Goal: Task Accomplishment & Management: Manage account settings

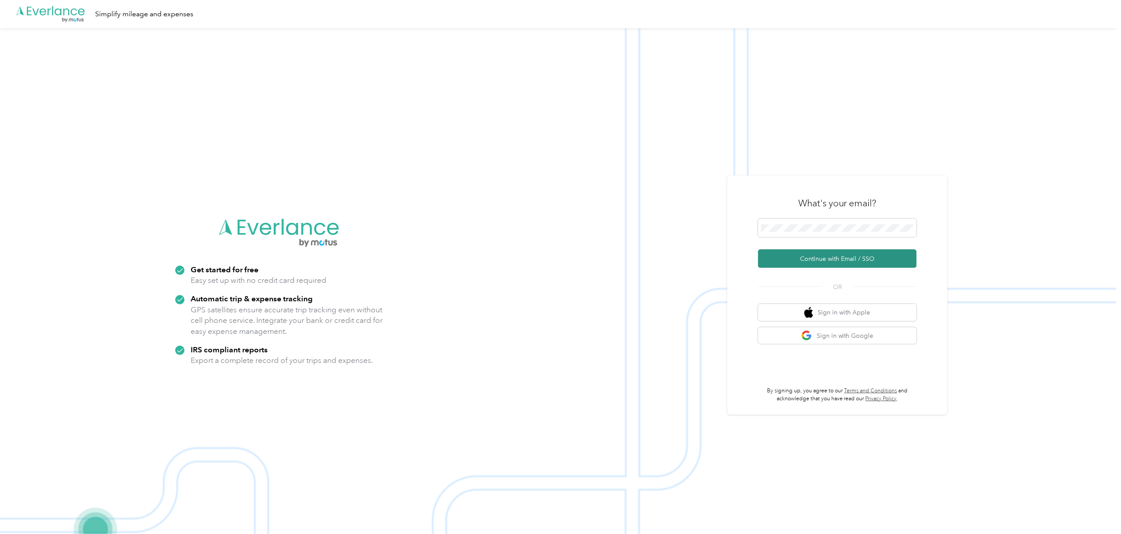
click at [803, 264] on button "Continue with Email / SSO" at bounding box center [837, 259] width 158 height 18
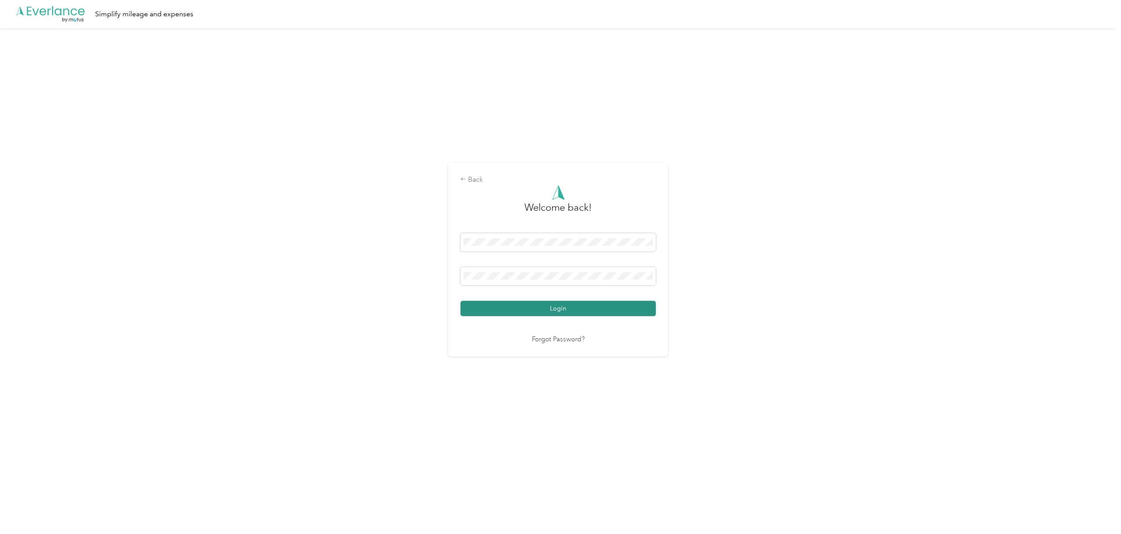
click at [515, 314] on button "Login" at bounding box center [557, 308] width 195 height 15
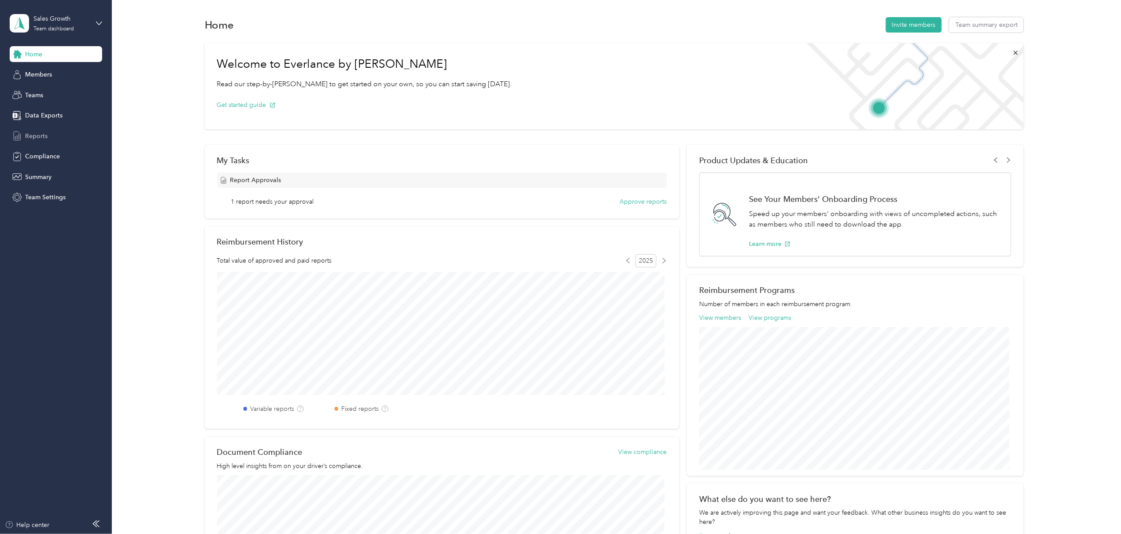
click at [39, 136] on span "Reports" at bounding box center [36, 136] width 22 height 9
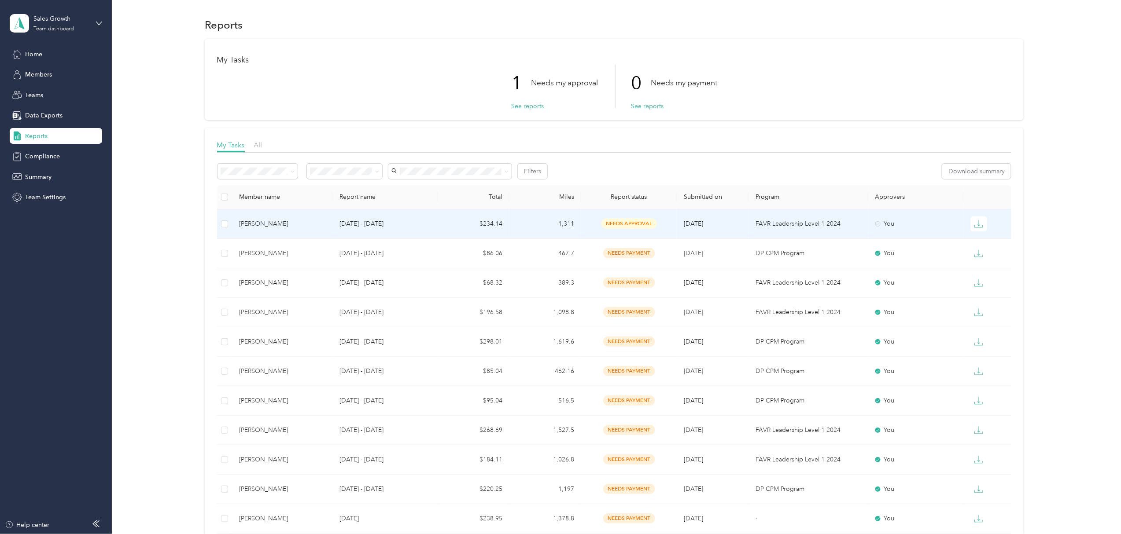
click at [374, 224] on p "[DATE] - [DATE]" at bounding box center [384, 224] width 91 height 10
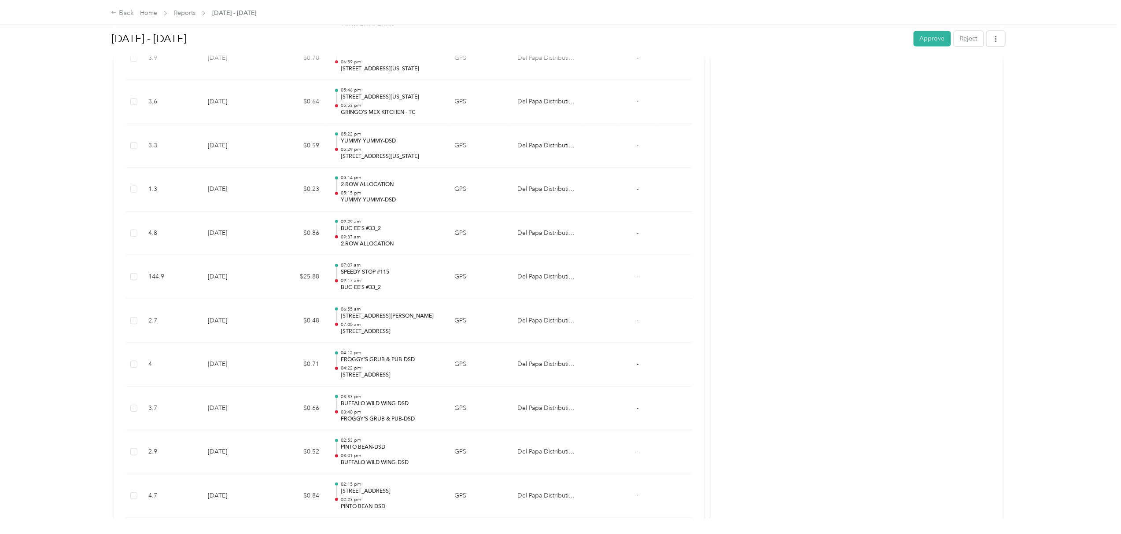
scroll to position [3069, 0]
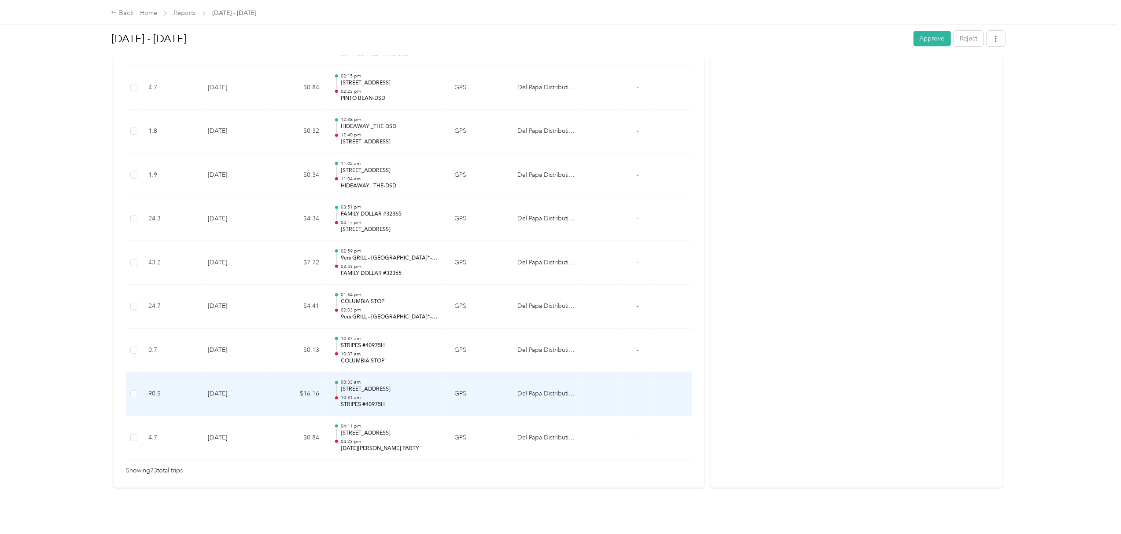
click at [391, 386] on p "[STREET_ADDRESS]" at bounding box center [390, 390] width 99 height 8
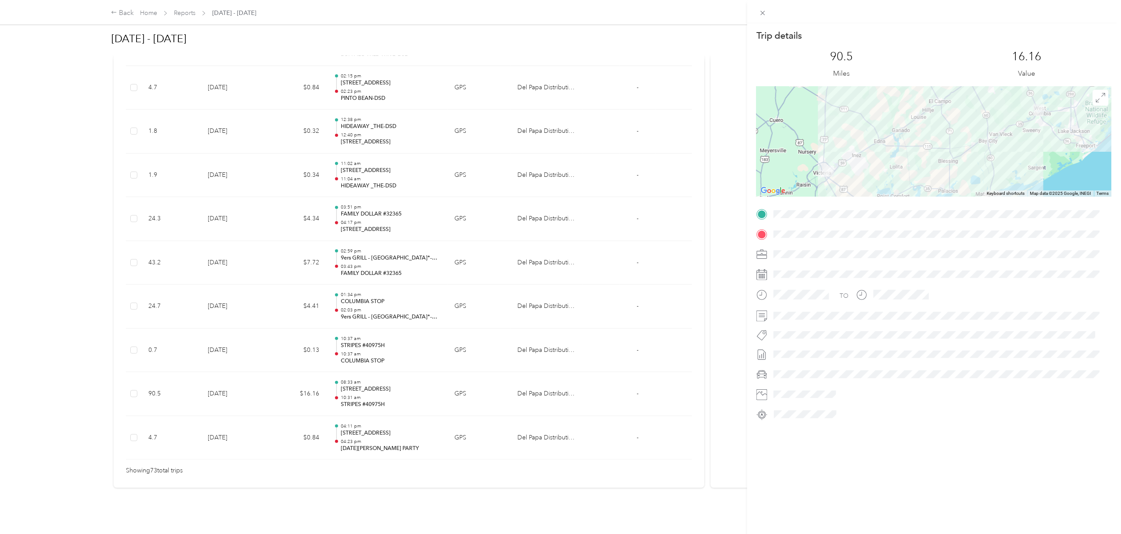
click at [374, 308] on div "Trip details This trip cannot be edited because it is either under review, appr…" at bounding box center [560, 267] width 1121 height 534
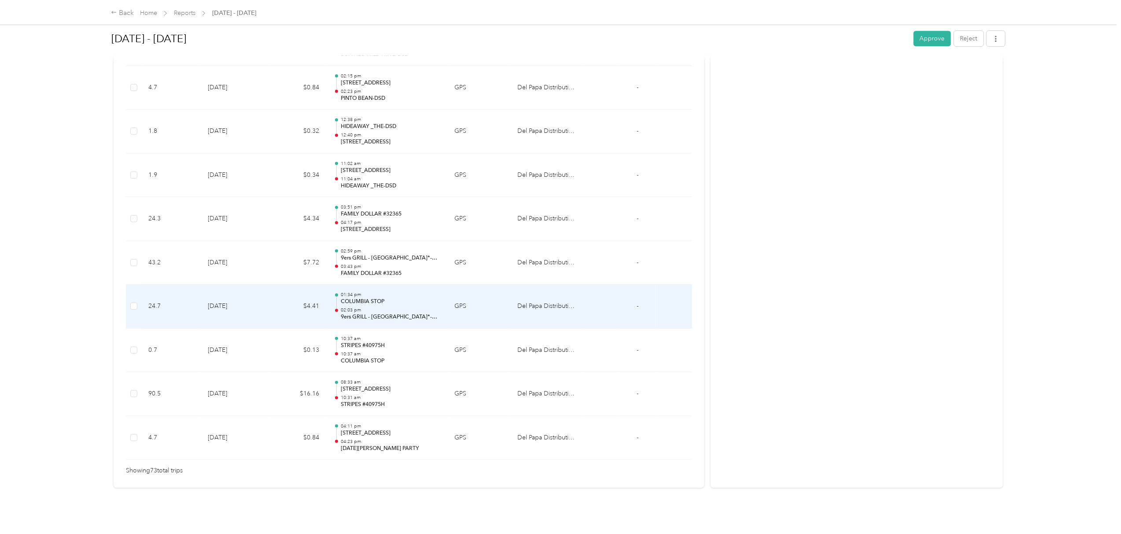
click at [358, 307] on p "02:03 pm" at bounding box center [390, 310] width 99 height 6
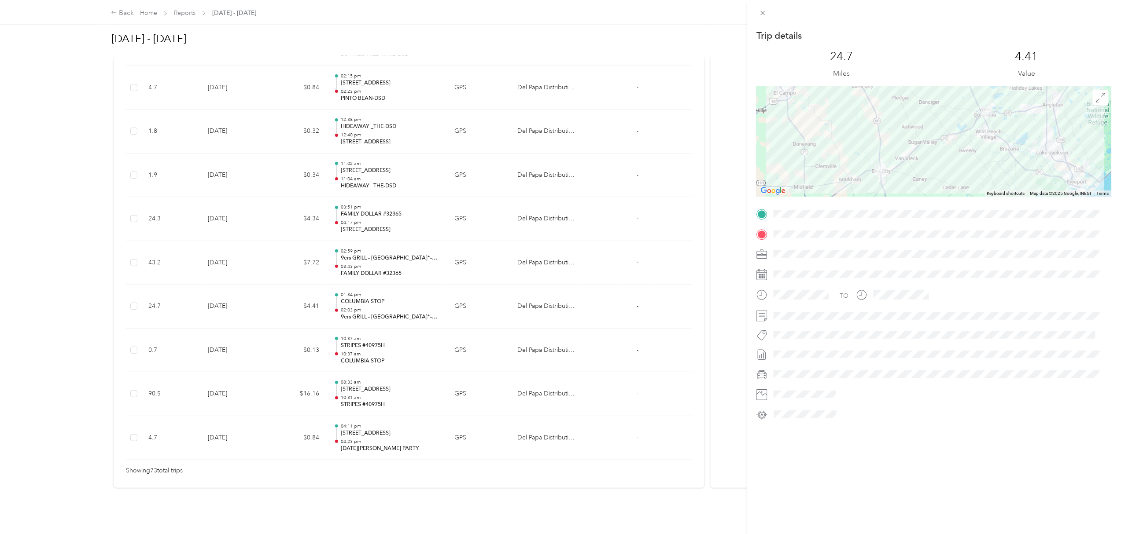
click at [371, 252] on div "Trip details This trip cannot be edited because it is either under review, appr…" at bounding box center [560, 267] width 1121 height 534
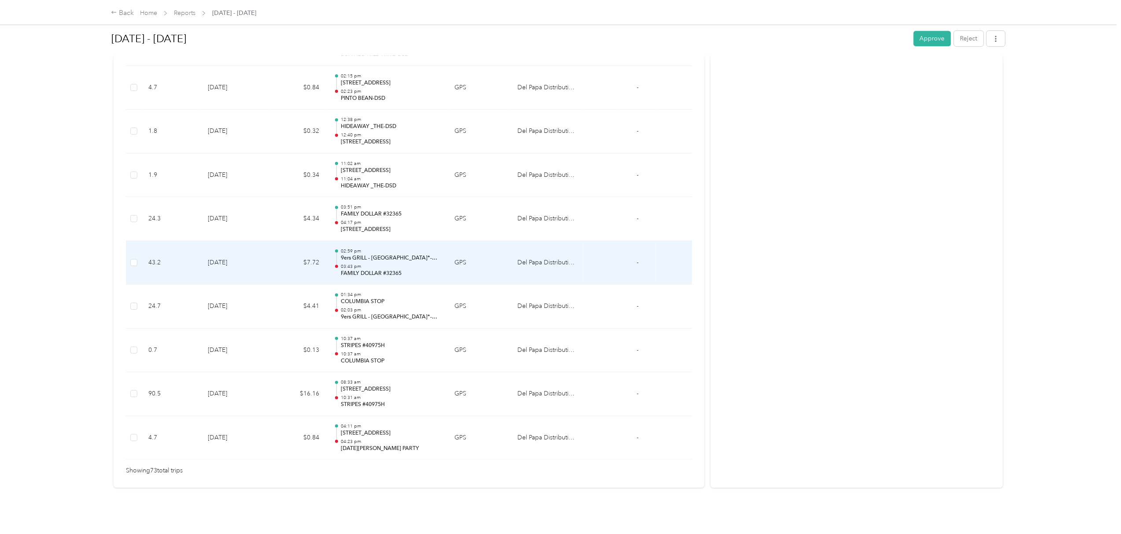
click at [370, 254] on p "9ers GRILL - [GEOGRAPHIC_DATA]*-DSD" at bounding box center [390, 258] width 99 height 8
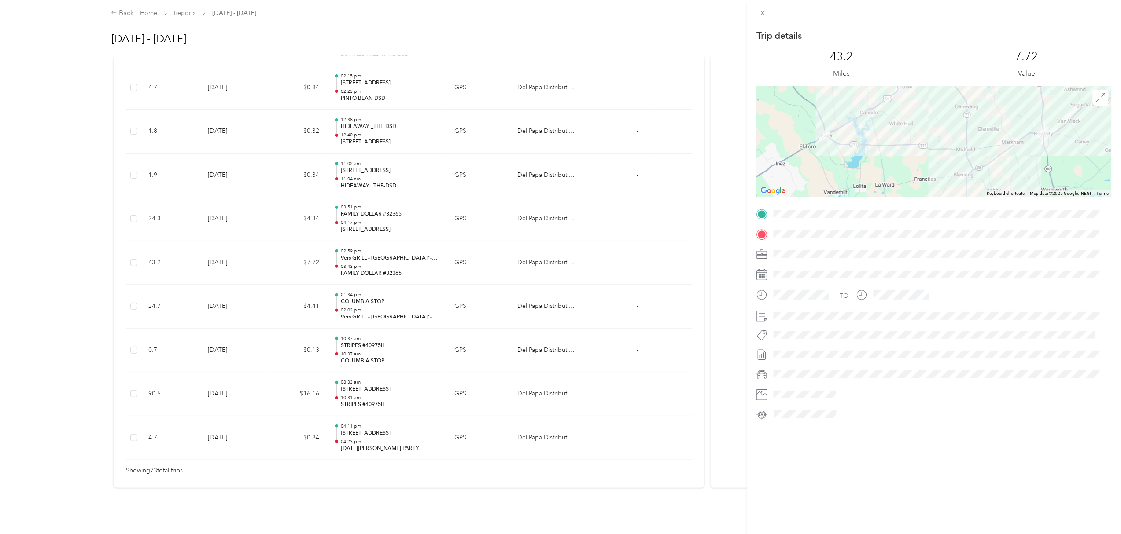
click at [382, 210] on div "Trip details This trip cannot be edited because it is either under review, appr…" at bounding box center [560, 267] width 1121 height 534
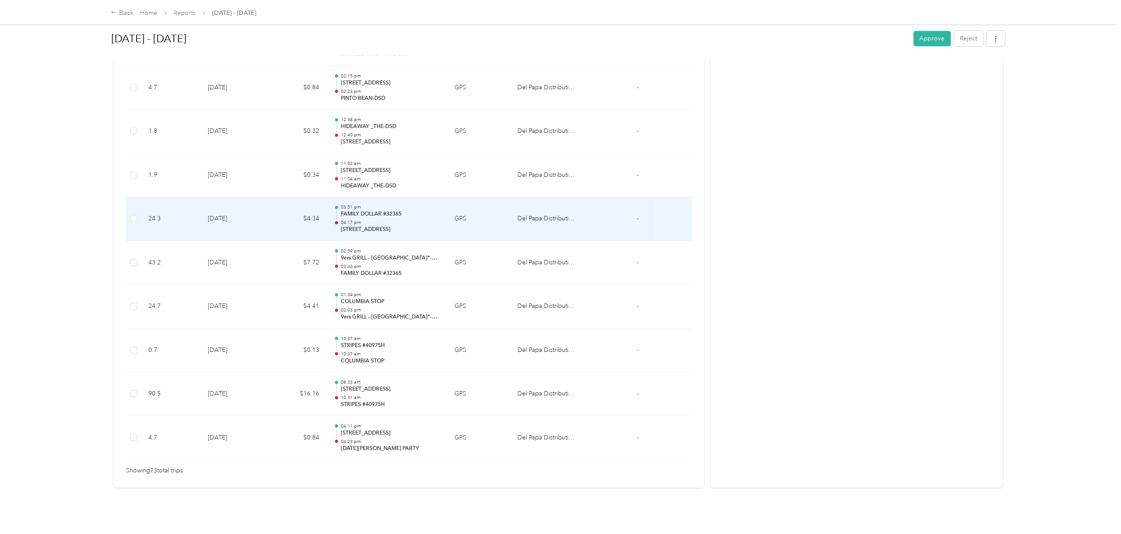
click at [379, 210] on p "FAMILY DOLLAR #32365" at bounding box center [390, 214] width 99 height 8
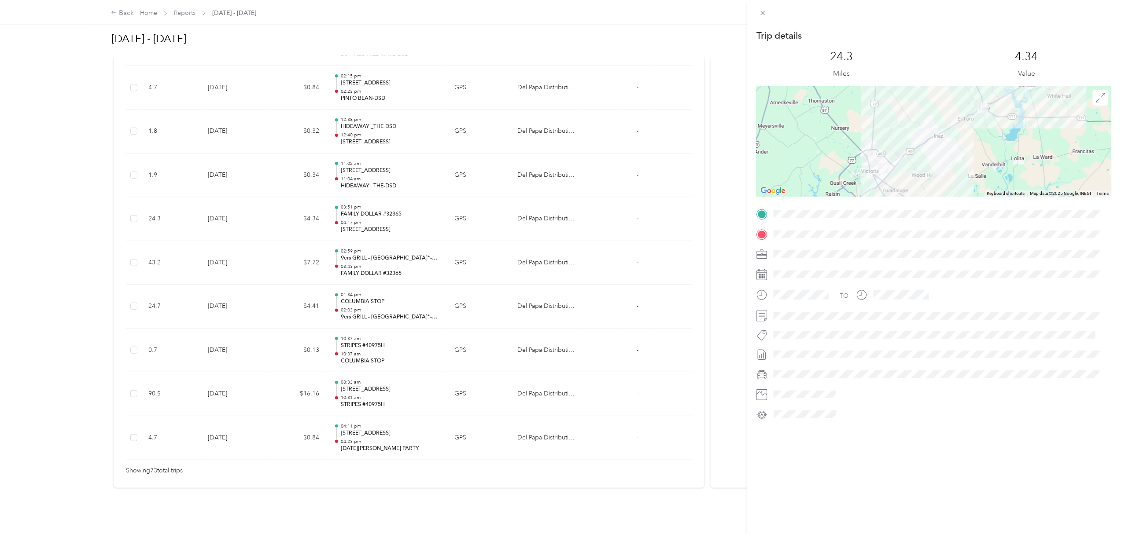
click at [379, 169] on div "Trip details This trip cannot be edited because it is either under review, appr…" at bounding box center [560, 267] width 1121 height 534
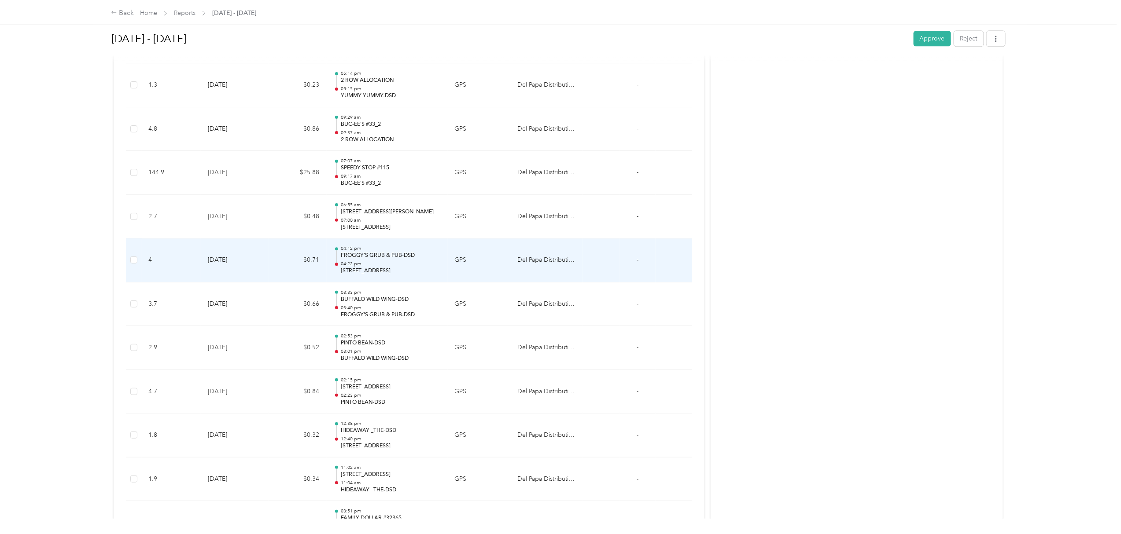
scroll to position [2717, 0]
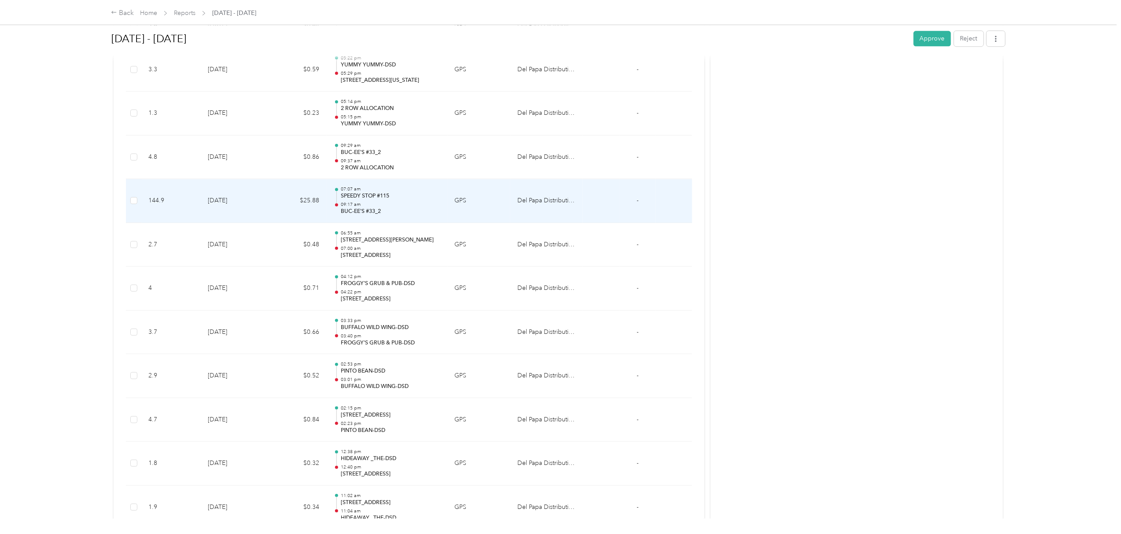
click at [407, 216] on p "BUC-EE'S #33_2" at bounding box center [390, 212] width 99 height 8
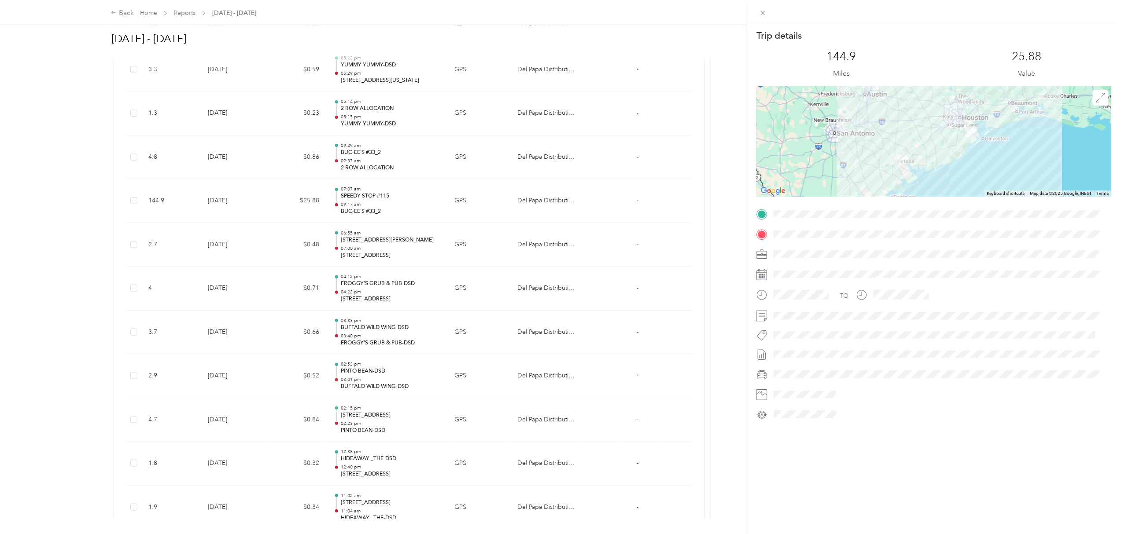
click at [73, 179] on div "Trip details This trip cannot be edited because it is either under review, appr…" at bounding box center [560, 267] width 1121 height 534
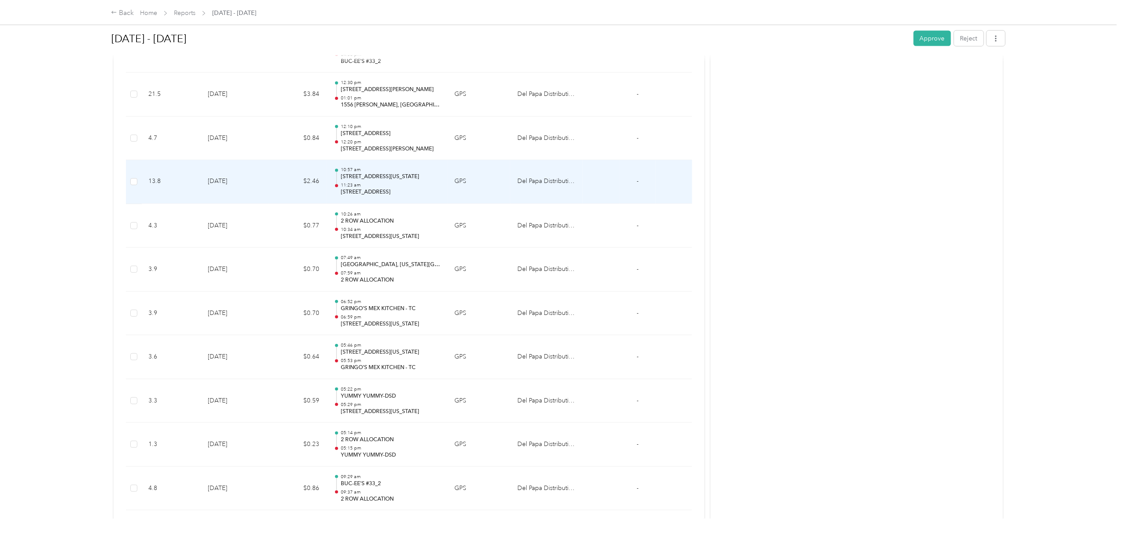
scroll to position [2365, 0]
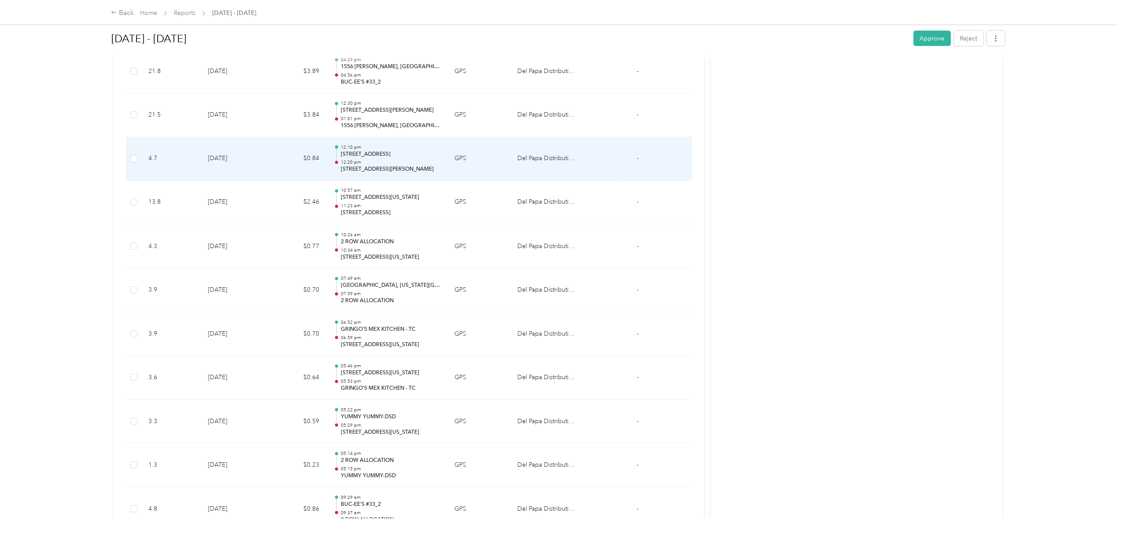
click at [391, 174] on p "[STREET_ADDRESS][PERSON_NAME]" at bounding box center [390, 170] width 99 height 8
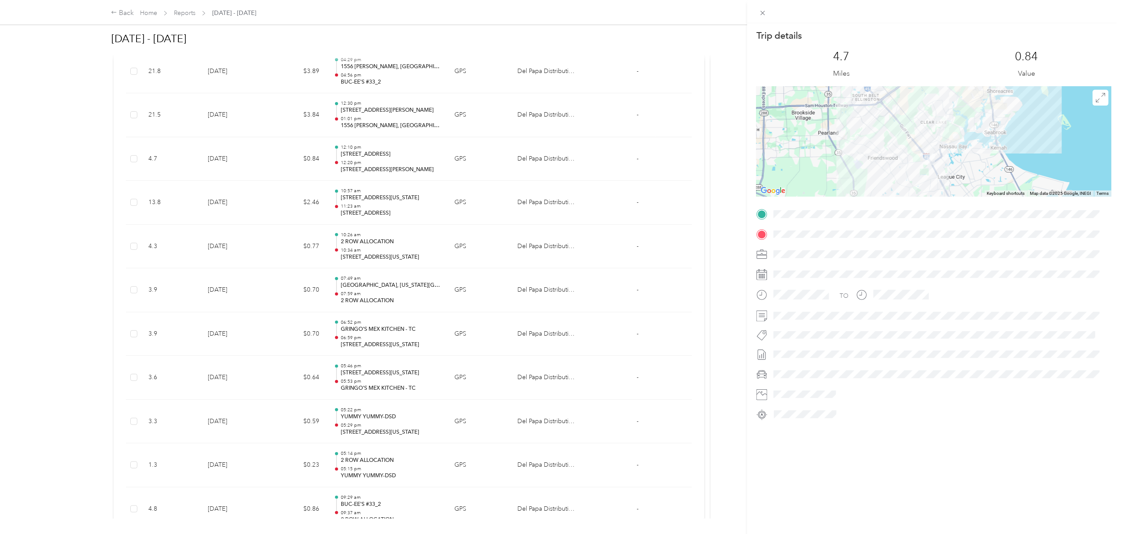
click at [92, 155] on div "Trip details This trip cannot be edited because it is either under review, appr…" at bounding box center [560, 267] width 1121 height 534
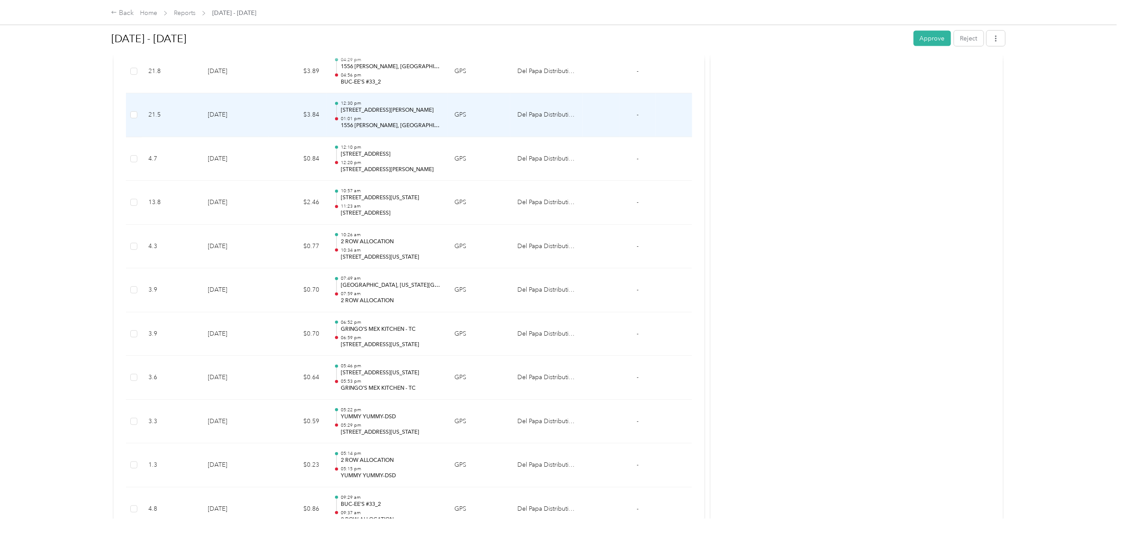
click at [381, 130] on p "1556 [PERSON_NAME], [GEOGRAPHIC_DATA], [GEOGRAPHIC_DATA]" at bounding box center [390, 126] width 99 height 8
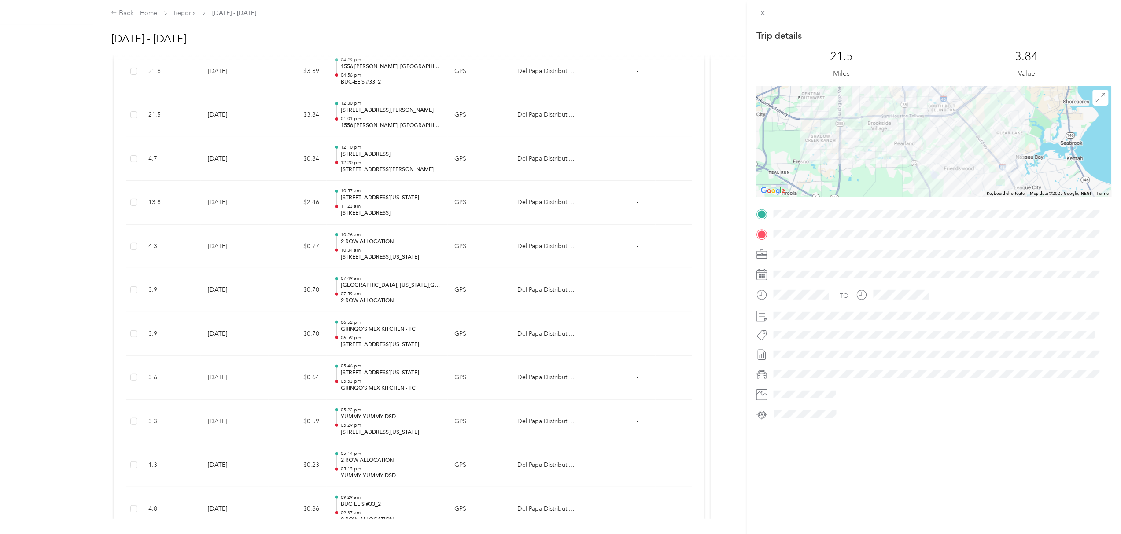
click at [65, 154] on div "Trip details This trip cannot be edited because it is either under review, appr…" at bounding box center [560, 267] width 1121 height 534
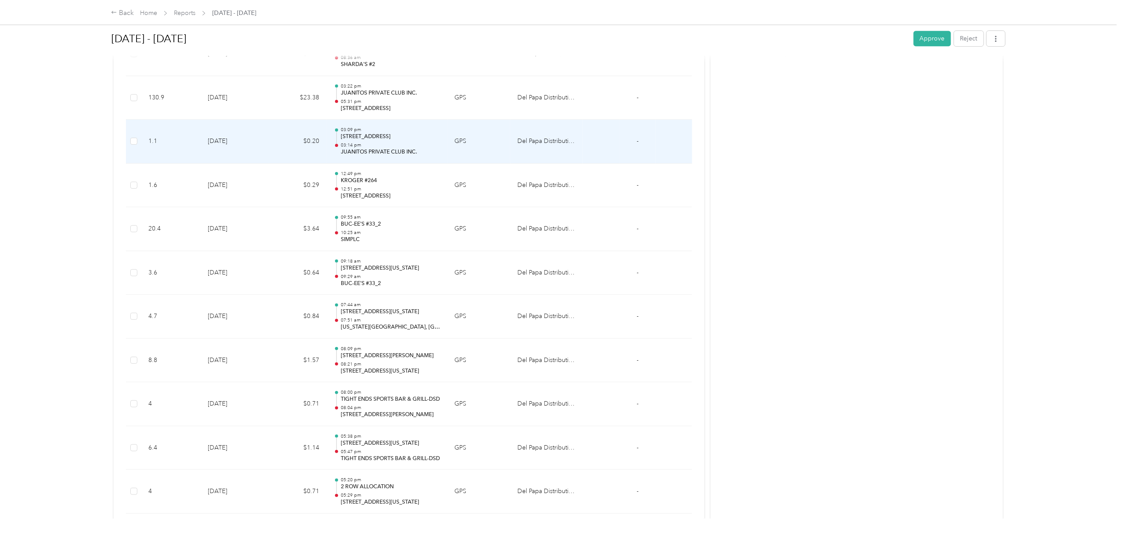
scroll to position [1367, 0]
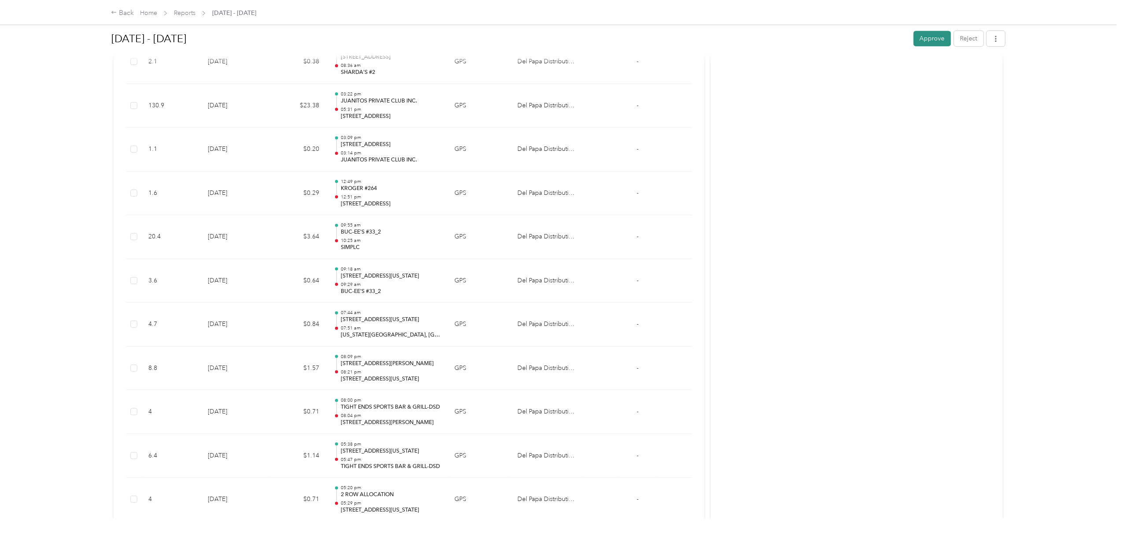
click at [913, 36] on button "Approve" at bounding box center [931, 38] width 37 height 15
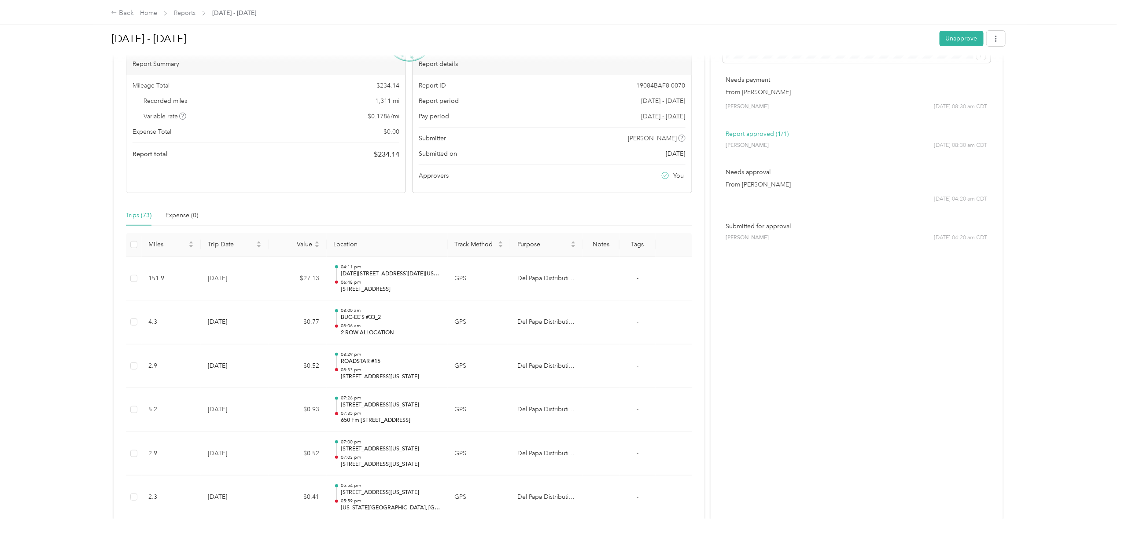
scroll to position [0, 0]
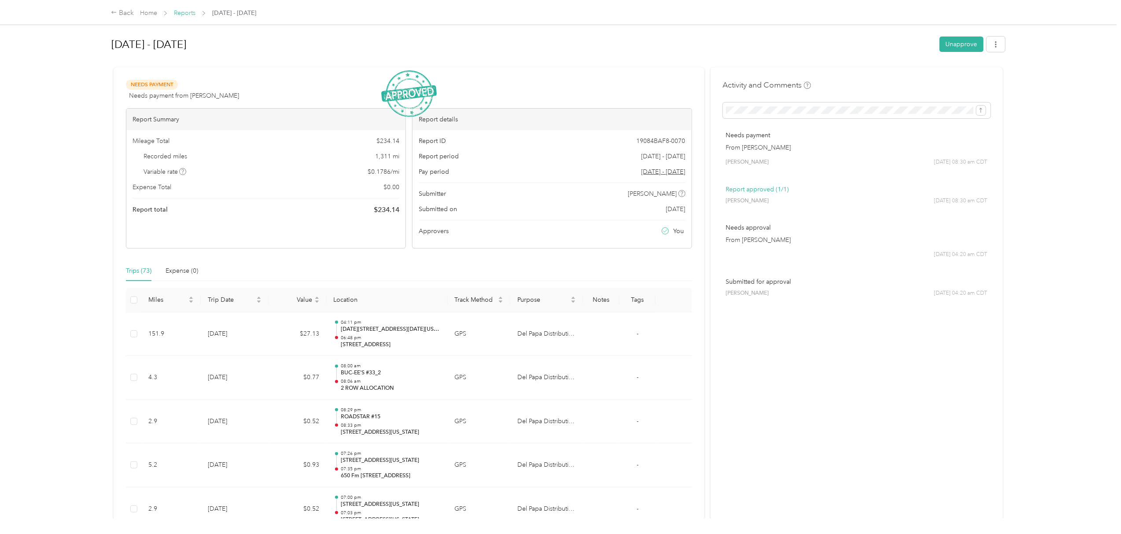
click at [185, 14] on link "Reports" at bounding box center [185, 12] width 22 height 7
